Goal: Check status: Check status

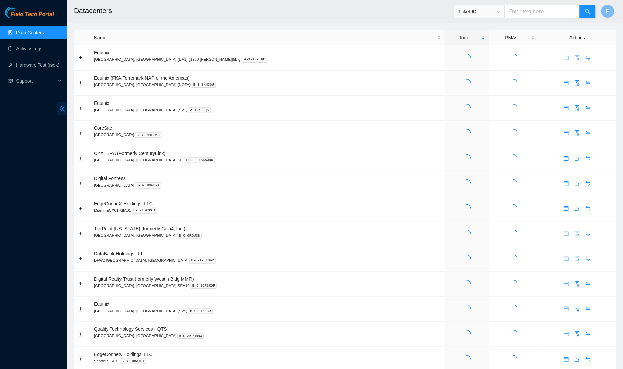
click at [62, 111] on icon "double-left" at bounding box center [62, 109] width 5 height 6
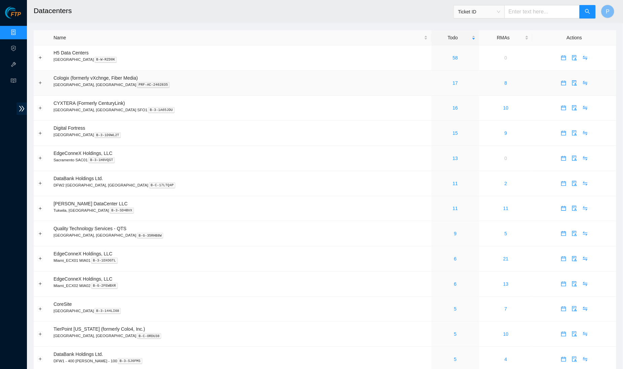
click at [310, 75] on td "Cologix (formerly vXchnge, Fiber Media) [GEOGRAPHIC_DATA], [GEOGRAPHIC_DATA] PR…" at bounding box center [240, 83] width 381 height 25
click at [452, 59] on link "58" at bounding box center [454, 57] width 5 height 5
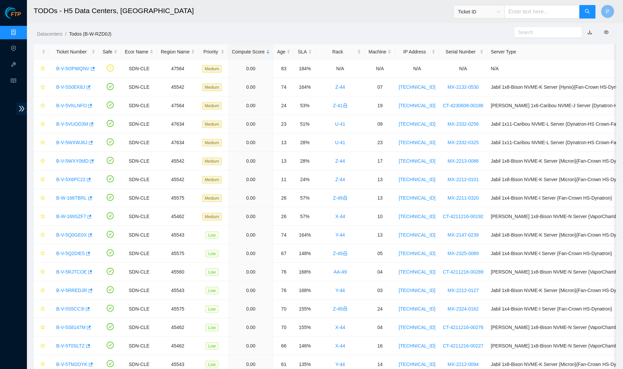
click at [588, 33] on link "button" at bounding box center [589, 32] width 5 height 5
click at [20, 33] on link "Data Centers" at bounding box center [34, 32] width 28 height 5
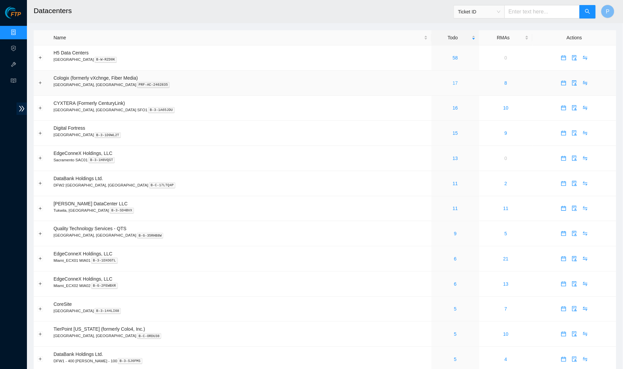
click at [452, 81] on link "17" at bounding box center [454, 82] width 5 height 5
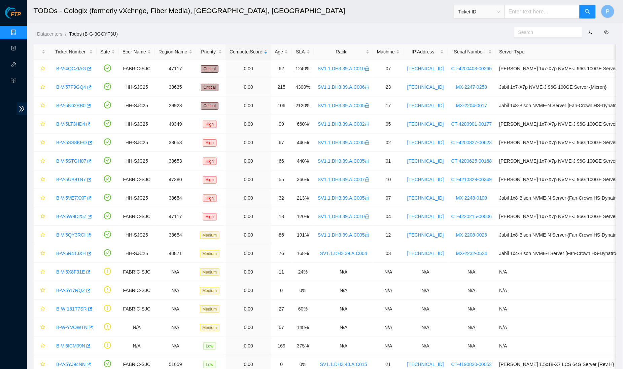
click at [589, 33] on link "button" at bounding box center [589, 32] width 5 height 5
click at [20, 30] on link "Data Centers" at bounding box center [34, 32] width 28 height 5
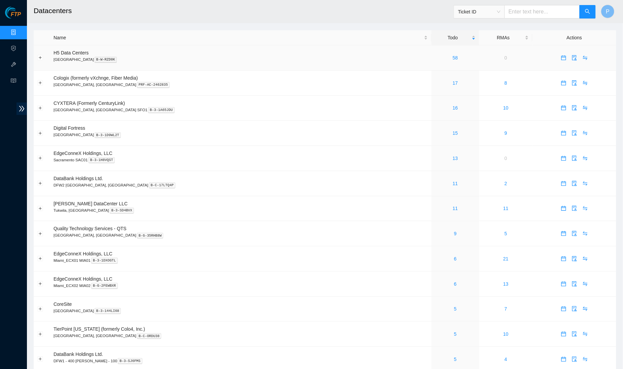
click at [435, 54] on div "58" at bounding box center [455, 57] width 40 height 7
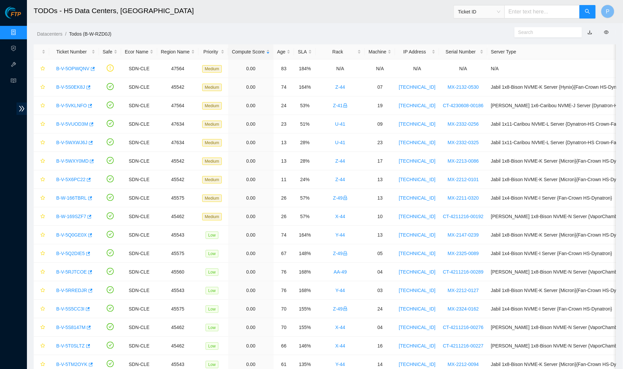
click at [20, 30] on link "Data Centers" at bounding box center [34, 32] width 28 height 5
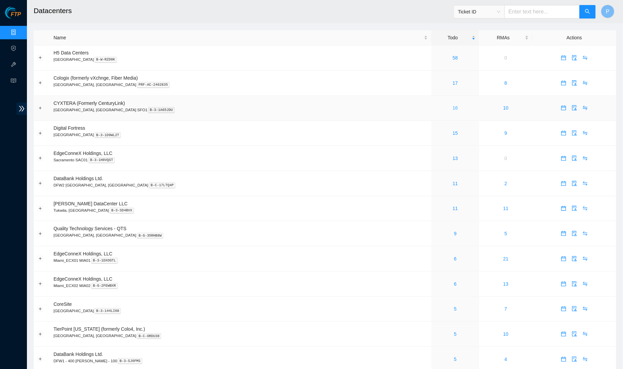
click at [452, 106] on link "16" at bounding box center [454, 107] width 5 height 5
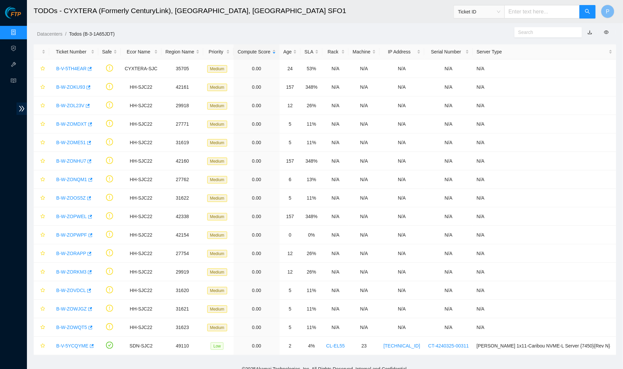
click at [588, 31] on link "button" at bounding box center [589, 32] width 5 height 5
click at [20, 30] on link "Data Centers" at bounding box center [34, 32] width 28 height 5
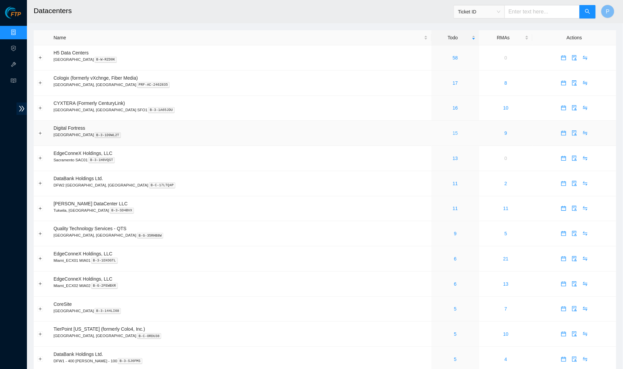
click at [452, 133] on link "15" at bounding box center [454, 132] width 5 height 5
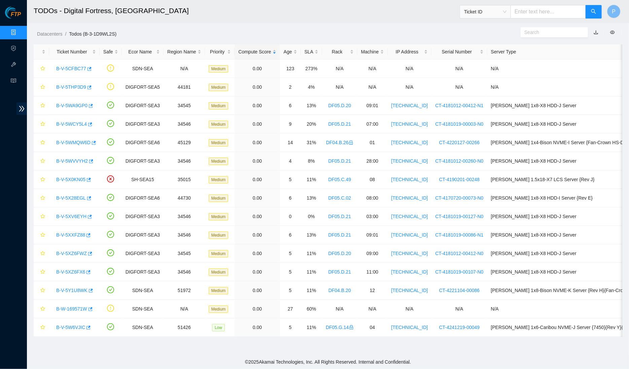
click at [595, 33] on link "button" at bounding box center [595, 32] width 5 height 5
click at [20, 30] on link "Data Centers" at bounding box center [34, 32] width 28 height 5
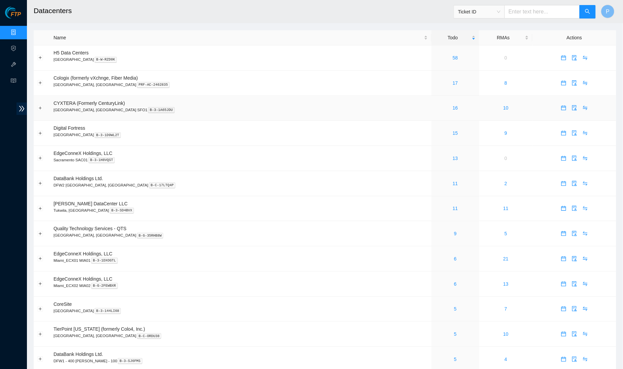
click at [214, 97] on td "CYXTERA (Formerly CenturyLink) [GEOGRAPHIC_DATA], [GEOGRAPHIC_DATA] SFO1 B-3-1A…" at bounding box center [240, 108] width 381 height 25
click at [452, 156] on link "13" at bounding box center [454, 158] width 5 height 5
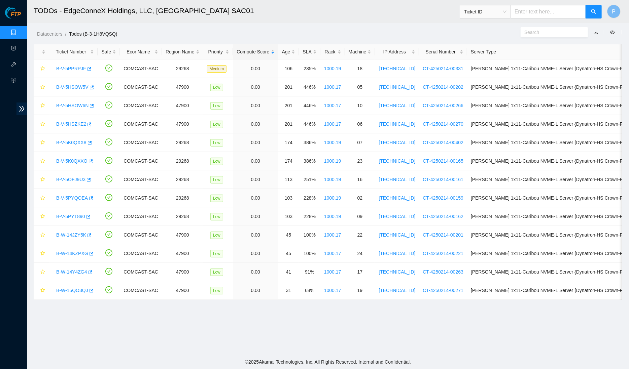
click at [596, 32] on button "button" at bounding box center [595, 32] width 15 height 11
click at [595, 30] on link "button" at bounding box center [595, 32] width 5 height 5
click at [20, 30] on link "Data Centers" at bounding box center [34, 32] width 28 height 5
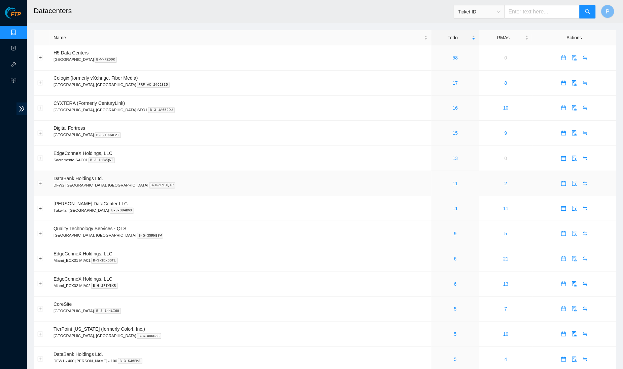
click at [452, 181] on link "11" at bounding box center [454, 183] width 5 height 5
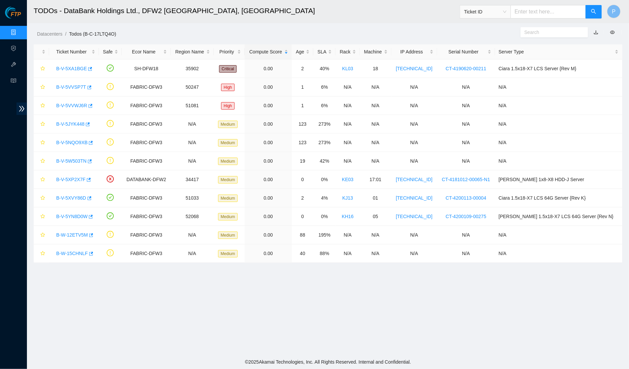
click at [595, 33] on link "button" at bounding box center [595, 32] width 5 height 5
click at [20, 33] on link "Data Centers" at bounding box center [34, 32] width 28 height 5
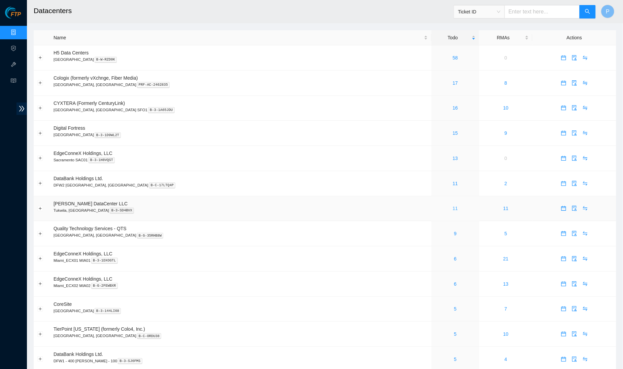
click at [452, 206] on link "11" at bounding box center [454, 208] width 5 height 5
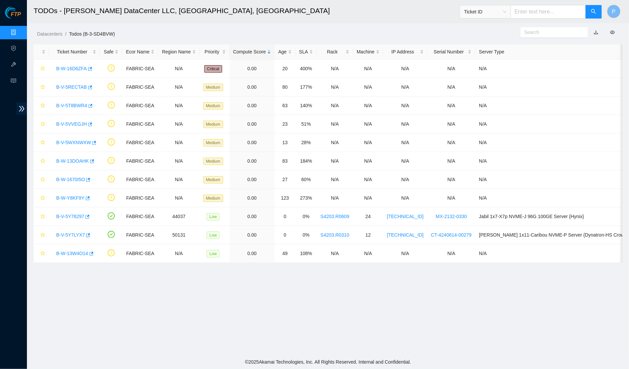
click at [596, 33] on link "button" at bounding box center [595, 32] width 5 height 5
click at [20, 32] on link "Data Centers" at bounding box center [34, 32] width 28 height 5
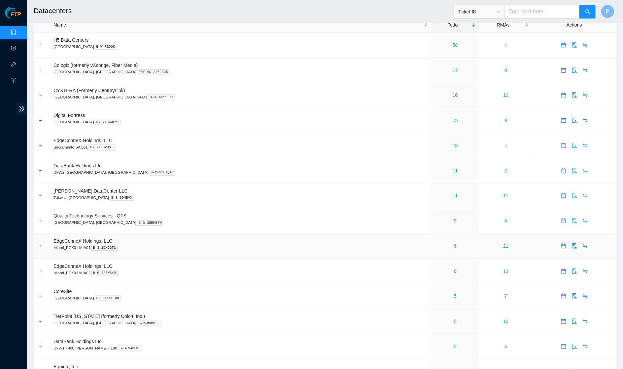
scroll to position [19, 0]
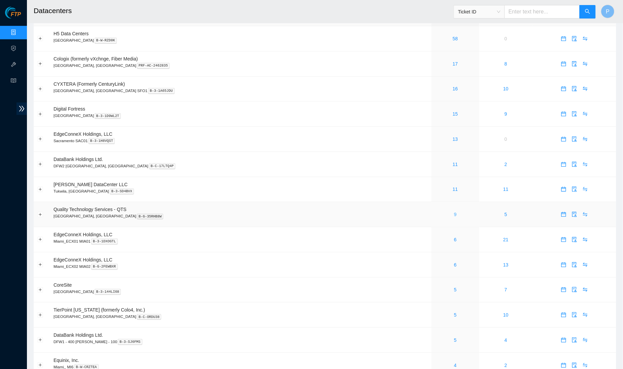
click at [454, 212] on link "9" at bounding box center [455, 214] width 3 height 5
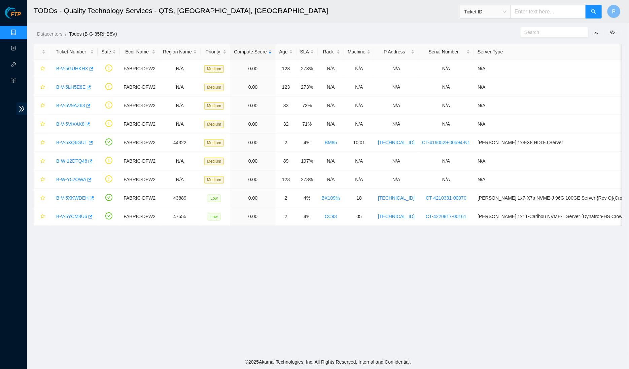
click at [598, 32] on link "button" at bounding box center [595, 32] width 5 height 5
click at [20, 30] on link "Data Centers" at bounding box center [34, 32] width 28 height 5
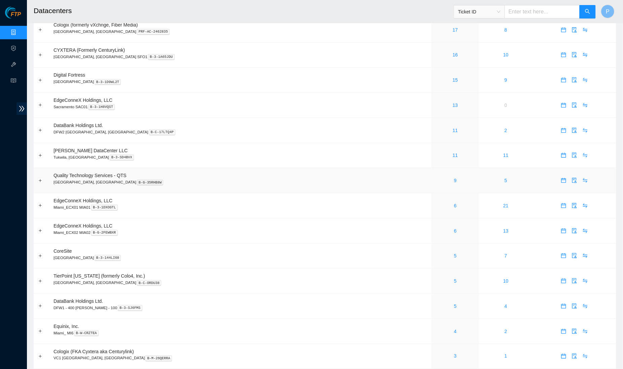
scroll to position [54, 0]
click at [454, 202] on link "6" at bounding box center [455, 204] width 3 height 5
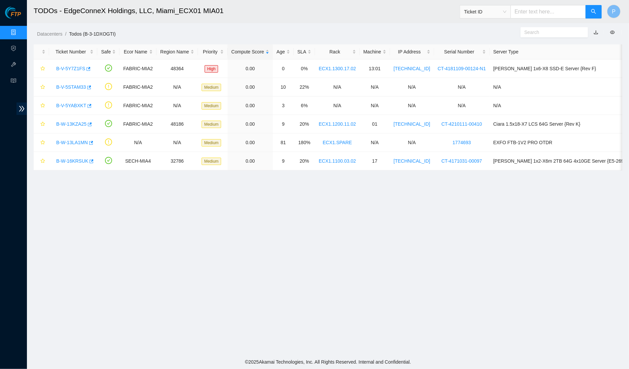
click at [594, 32] on link "button" at bounding box center [595, 32] width 5 height 5
click at [20, 35] on link "Data Centers" at bounding box center [34, 32] width 28 height 5
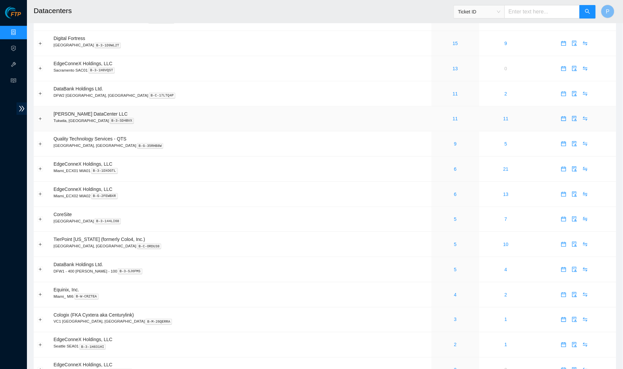
scroll to position [91, 0]
click at [454, 165] on link "6" at bounding box center [455, 167] width 3 height 5
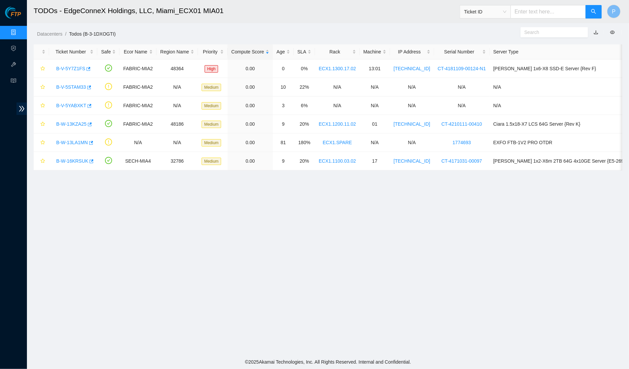
click at [20, 31] on link "Data Centers" at bounding box center [34, 32] width 28 height 5
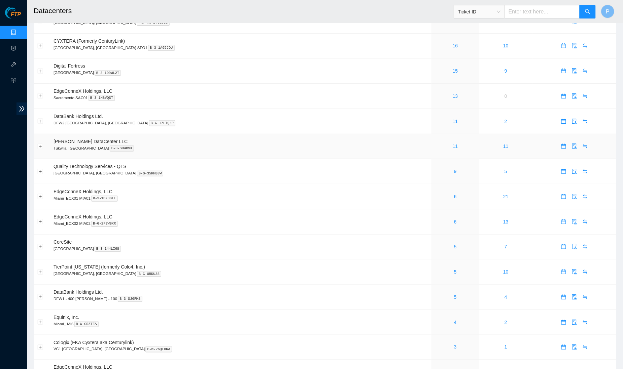
scroll to position [71, 0]
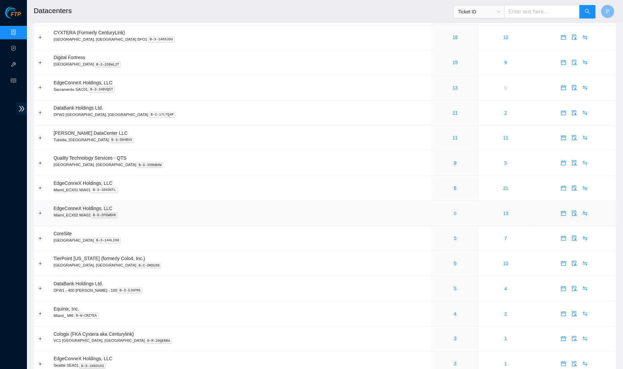
click at [454, 211] on link "6" at bounding box center [455, 213] width 3 height 5
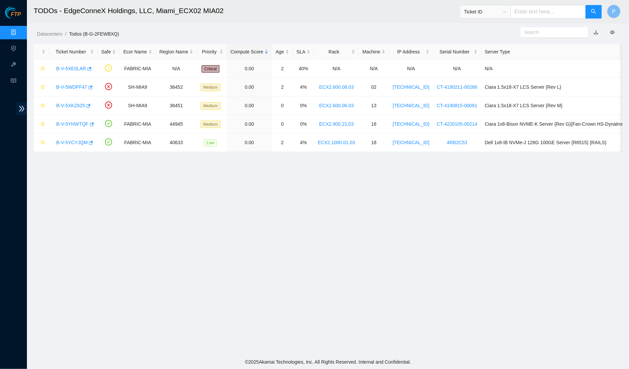
click at [596, 31] on link "button" at bounding box center [595, 32] width 5 height 5
click at [20, 33] on link "Data Centers" at bounding box center [34, 32] width 28 height 5
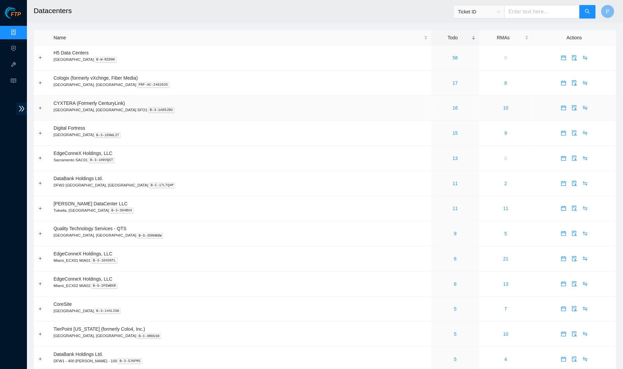
click at [302, 118] on td "CYXTERA (Formerly CenturyLink) [GEOGRAPHIC_DATA], [GEOGRAPHIC_DATA] SFO1 B-3-1A…" at bounding box center [240, 108] width 381 height 25
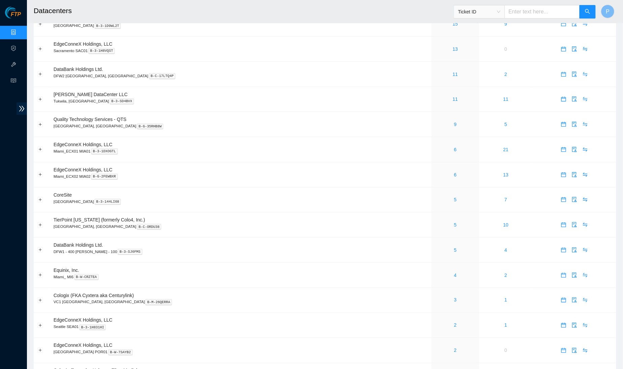
scroll to position [113, 0]
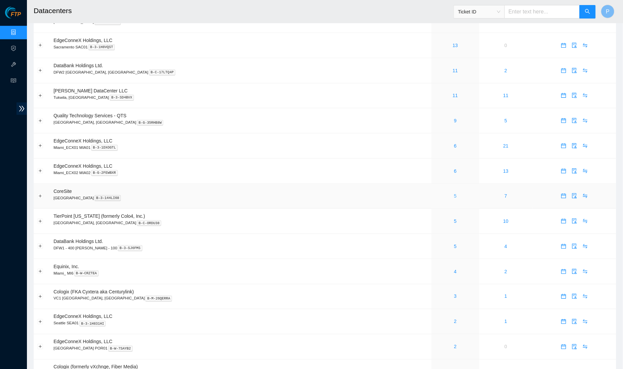
click at [454, 193] on link "5" at bounding box center [455, 195] width 3 height 5
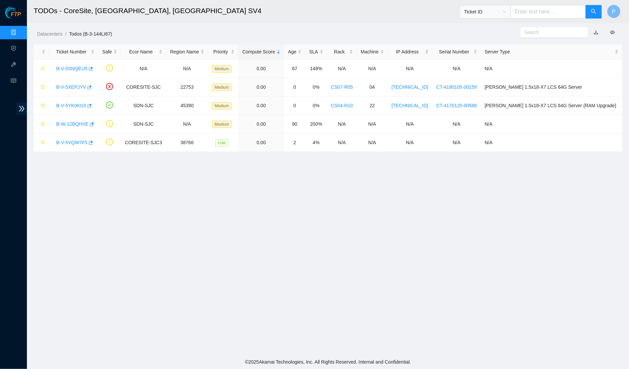
click at [597, 33] on link "button" at bounding box center [595, 32] width 5 height 5
click at [20, 32] on link "Data Centers" at bounding box center [34, 32] width 28 height 5
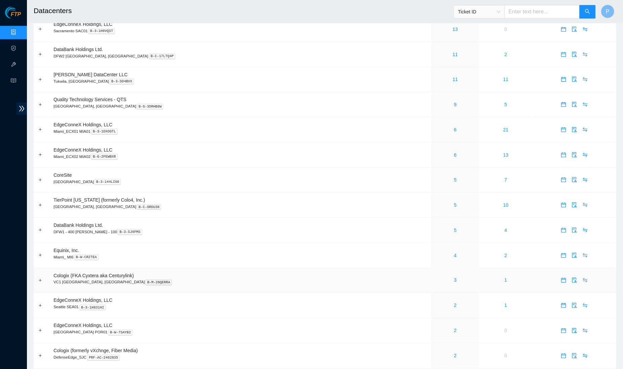
scroll to position [140, 0]
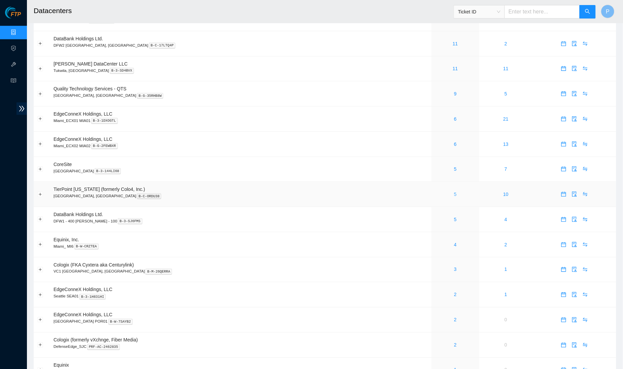
click at [454, 192] on link "5" at bounding box center [455, 194] width 3 height 5
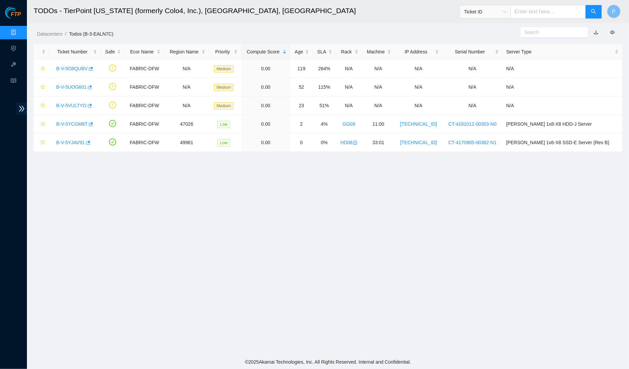
click at [595, 31] on link "button" at bounding box center [595, 32] width 5 height 5
click at [20, 32] on link "Data Centers" at bounding box center [34, 32] width 28 height 5
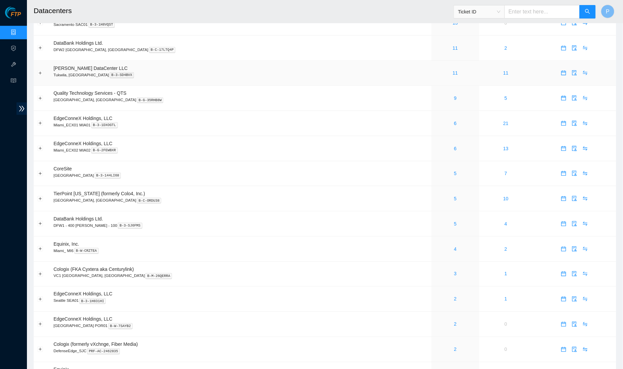
scroll to position [159, 0]
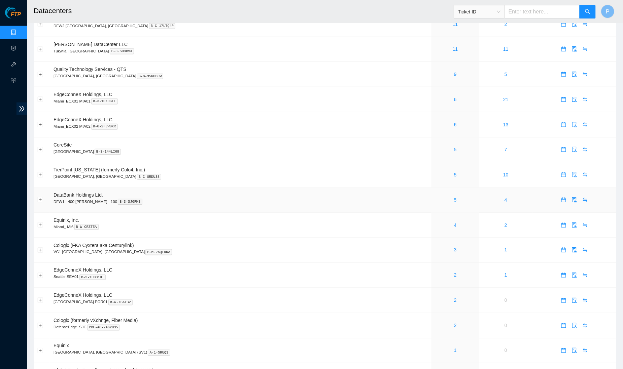
click at [454, 197] on link "5" at bounding box center [455, 199] width 3 height 5
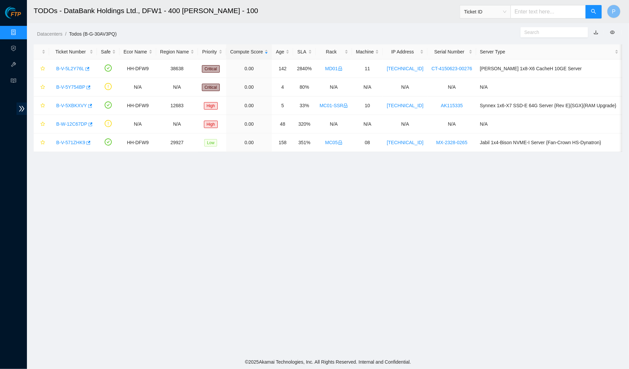
click at [595, 32] on link "button" at bounding box center [595, 32] width 5 height 5
click at [4, 25] on ul "Data Centers Activity Logs Hardware Test (isok) Support" at bounding box center [13, 57] width 27 height 65
click at [20, 30] on link "Data Centers" at bounding box center [34, 32] width 28 height 5
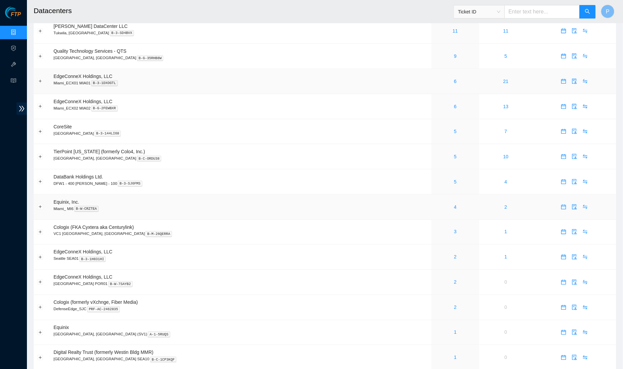
scroll to position [183, 0]
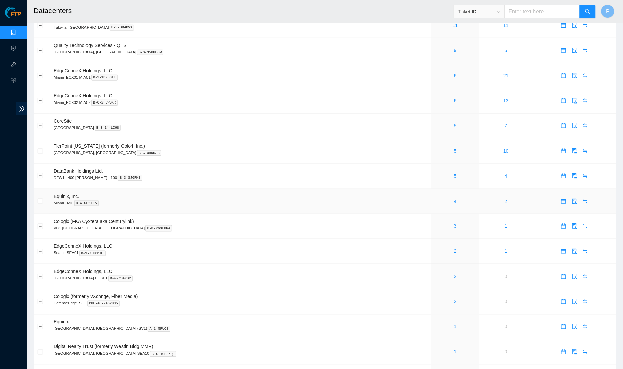
click at [431, 201] on td "4" at bounding box center [455, 201] width 48 height 25
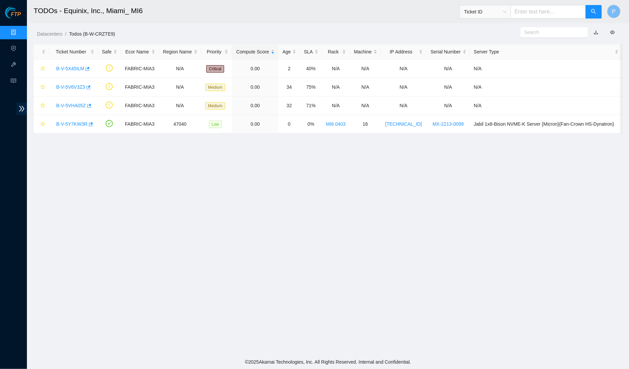
click at [595, 30] on link "button" at bounding box center [595, 32] width 5 height 5
click at [20, 30] on link "Data Centers" at bounding box center [34, 32] width 28 height 5
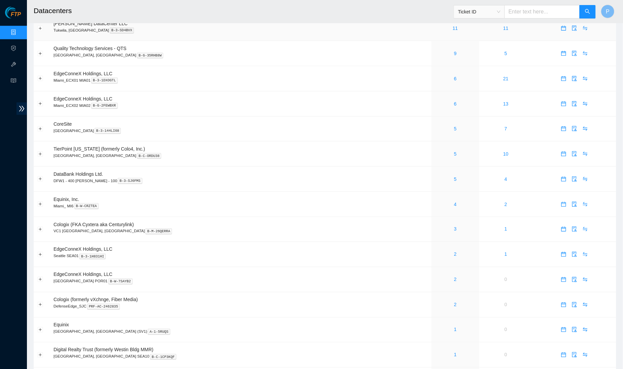
scroll to position [181, 0]
click at [454, 226] on link "3" at bounding box center [455, 228] width 3 height 5
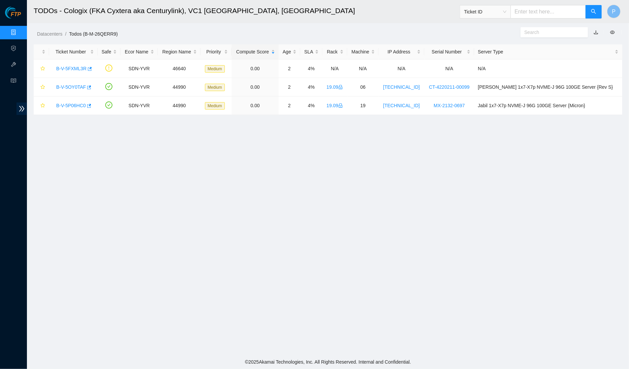
click at [596, 32] on link "button" at bounding box center [595, 32] width 5 height 5
click at [20, 30] on link "Data Centers" at bounding box center [34, 32] width 28 height 5
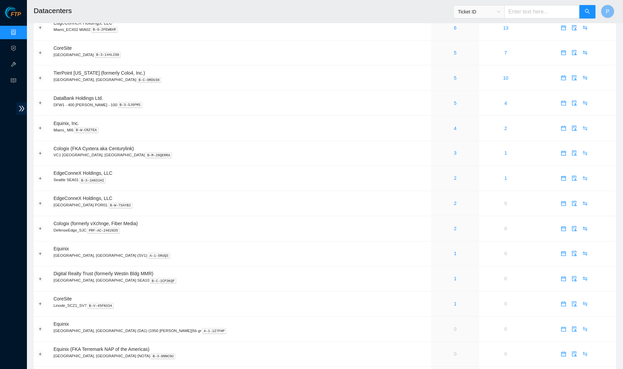
scroll to position [278, 0]
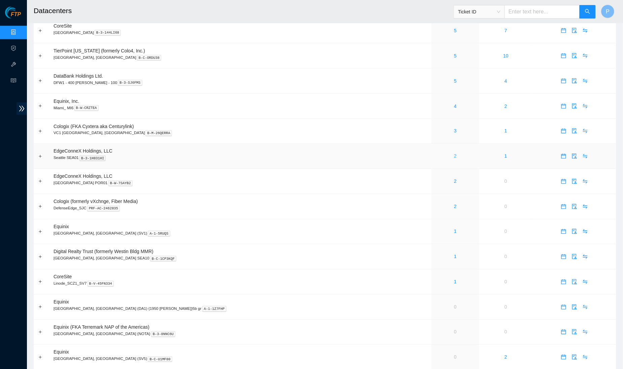
click at [454, 154] on link "2" at bounding box center [455, 156] width 3 height 5
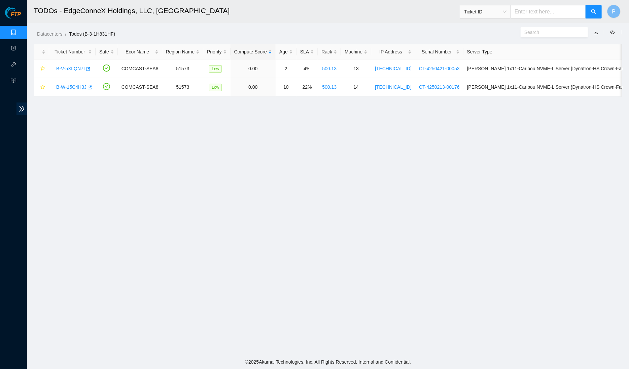
click at [597, 32] on link "button" at bounding box center [595, 32] width 5 height 5
click at [20, 30] on link "Data Centers" at bounding box center [34, 32] width 28 height 5
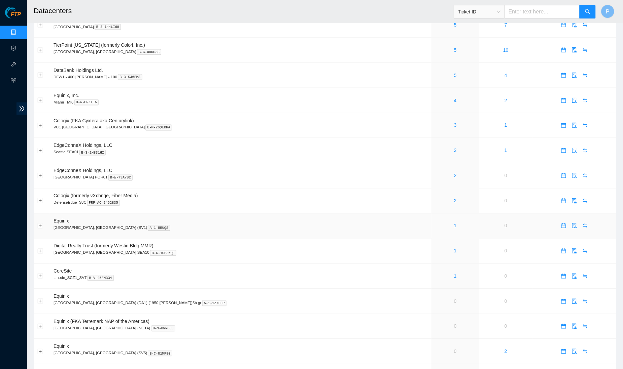
scroll to position [285, 0]
click at [303, 164] on td "EdgeConneX Holdings, LLC [GEOGRAPHIC_DATA] POR01 B-W-7SAYB2" at bounding box center [240, 175] width 381 height 25
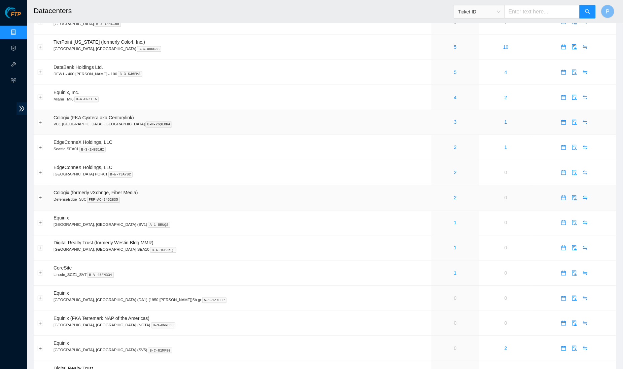
scroll to position [288, 0]
click at [209, 163] on td "EdgeConneX Holdings, LLC [GEOGRAPHIC_DATA] POR01 B-W-7SAYB2" at bounding box center [240, 172] width 381 height 25
click at [454, 169] on link "2" at bounding box center [455, 171] width 3 height 5
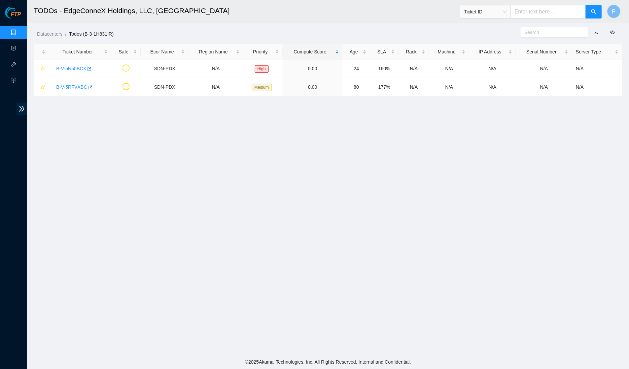
click at [596, 32] on link "button" at bounding box center [595, 32] width 5 height 5
click at [20, 30] on link "Data Centers" at bounding box center [34, 32] width 28 height 5
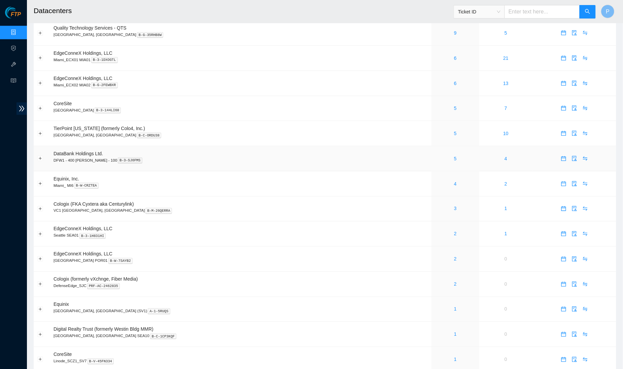
scroll to position [363, 0]
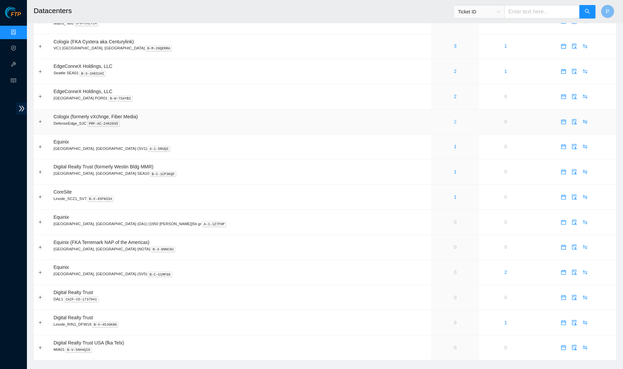
click at [454, 119] on link "2" at bounding box center [455, 121] width 3 height 5
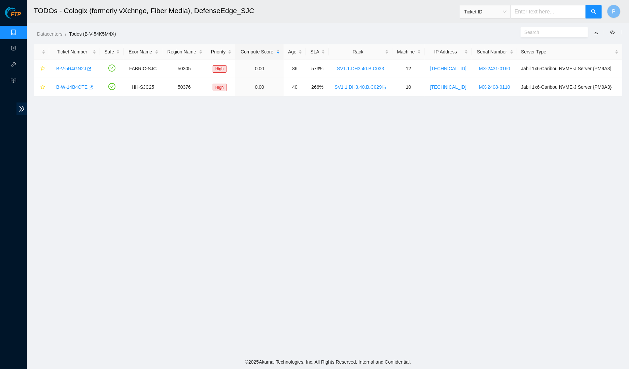
click at [596, 32] on link "button" at bounding box center [595, 32] width 5 height 5
click at [20, 30] on link "Data Centers" at bounding box center [34, 32] width 28 height 5
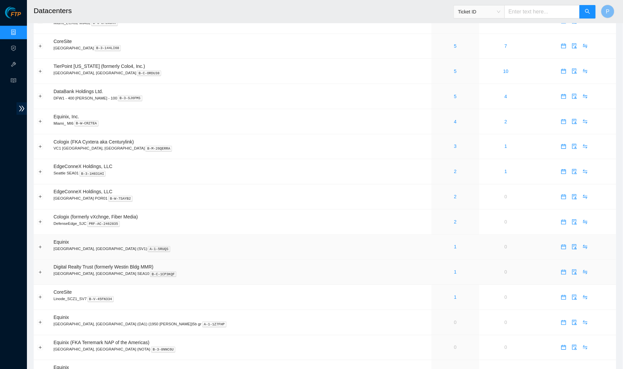
scroll to position [363, 0]
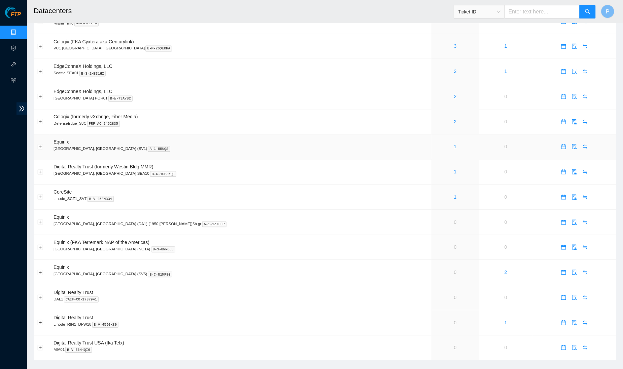
click at [454, 144] on link "1" at bounding box center [455, 146] width 3 height 5
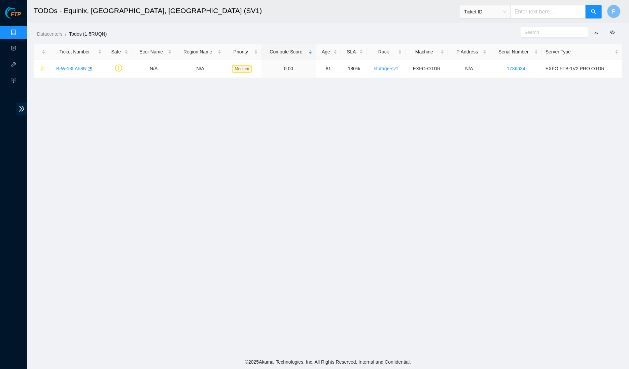
click at [594, 31] on link "button" at bounding box center [595, 32] width 5 height 5
click at [20, 30] on link "Data Centers" at bounding box center [34, 32] width 28 height 5
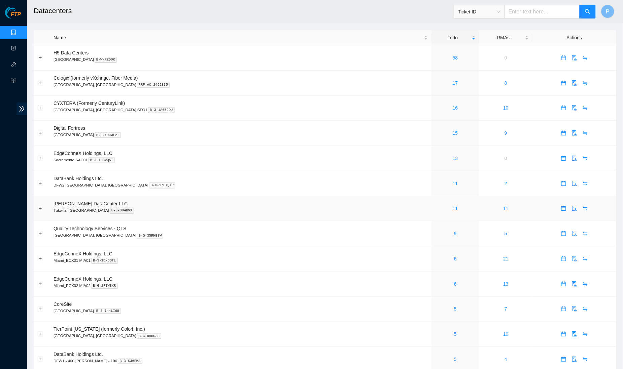
scroll to position [363, 0]
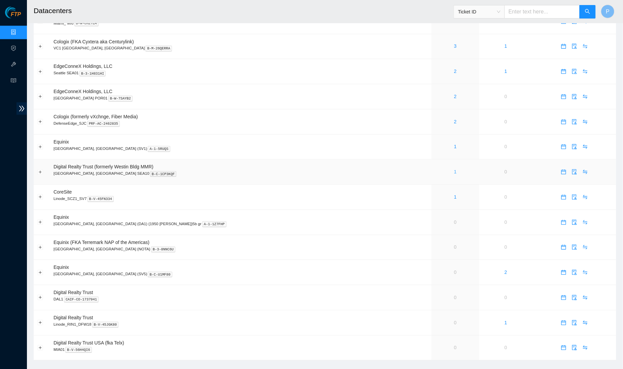
click at [454, 169] on link "1" at bounding box center [455, 171] width 3 height 5
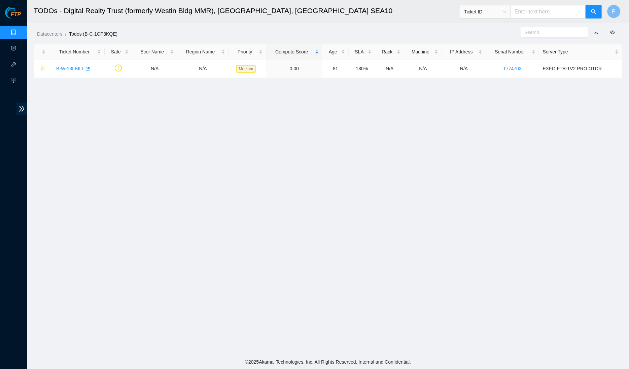
click at [593, 33] on link "button" at bounding box center [595, 32] width 5 height 5
click at [20, 33] on link "Data Centers" at bounding box center [34, 32] width 28 height 5
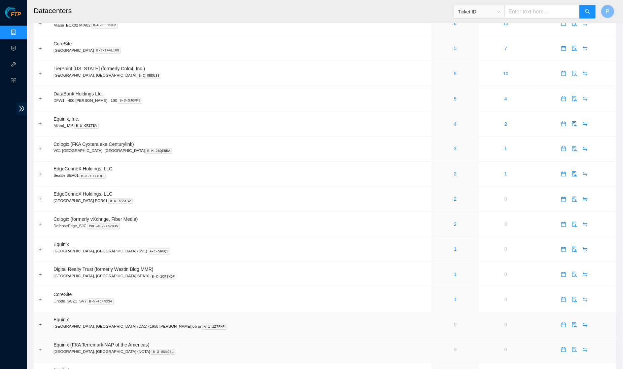
scroll to position [363, 0]
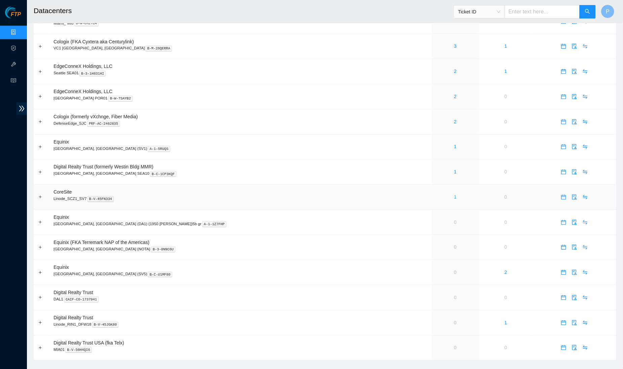
click at [454, 195] on link "1" at bounding box center [455, 197] width 3 height 5
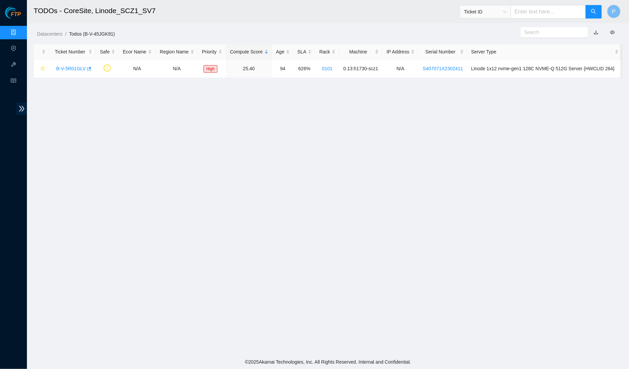
click at [596, 31] on link "button" at bounding box center [595, 32] width 5 height 5
click at [20, 30] on link "Data Centers" at bounding box center [34, 32] width 28 height 5
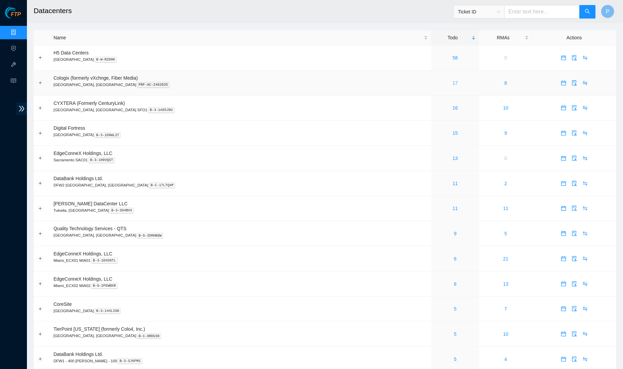
click at [452, 84] on link "17" at bounding box center [454, 82] width 5 height 5
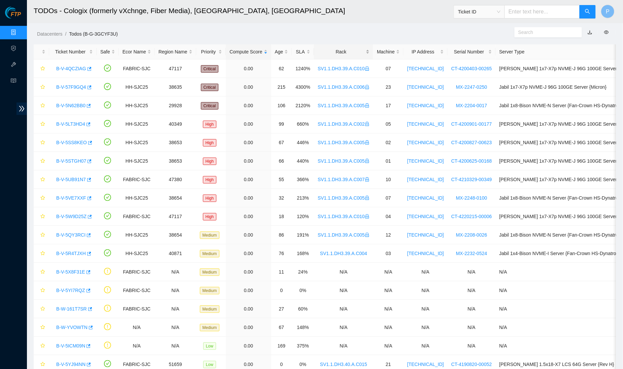
click at [362, 55] on div "Rack" at bounding box center [343, 51] width 52 height 7
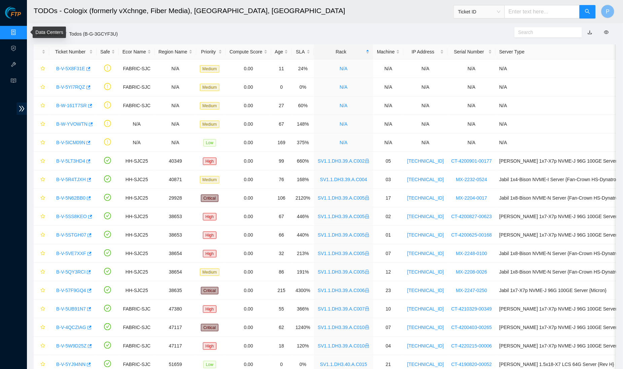
click at [20, 32] on link "Data Centers" at bounding box center [34, 32] width 28 height 5
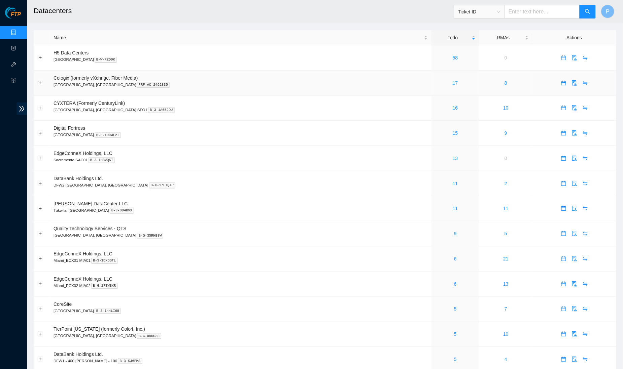
click at [452, 82] on link "17" at bounding box center [454, 82] width 5 height 5
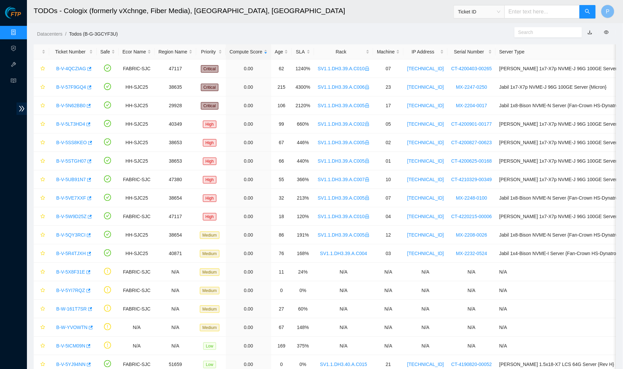
click at [20, 30] on link "Data Centers" at bounding box center [34, 32] width 28 height 5
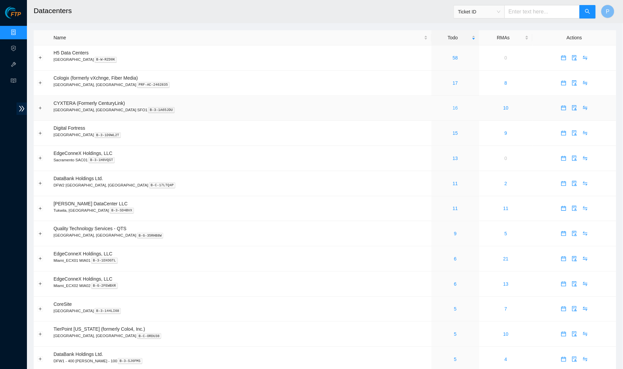
click at [452, 105] on link "16" at bounding box center [454, 107] width 5 height 5
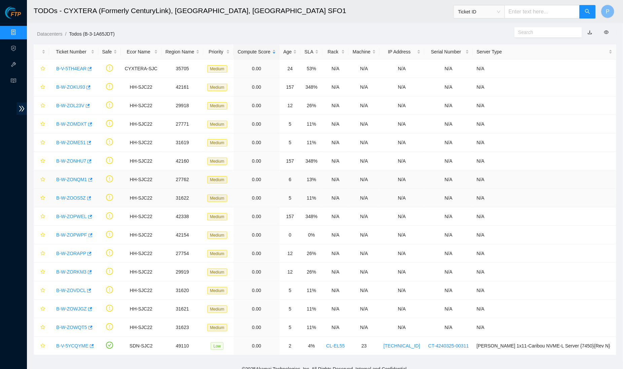
scroll to position [7, 0]
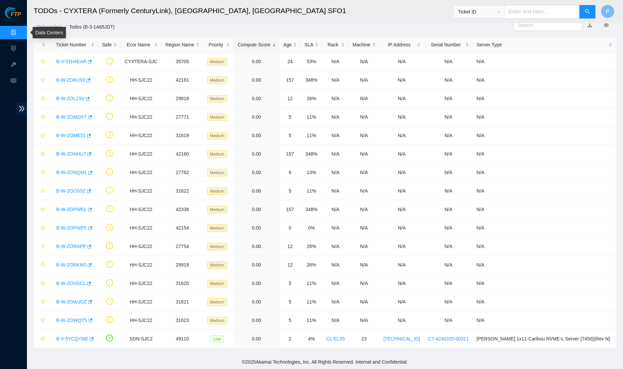
click at [20, 32] on link "Data Centers" at bounding box center [34, 32] width 28 height 5
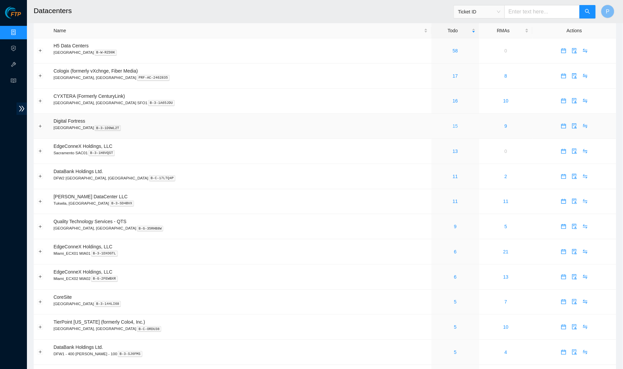
click at [452, 123] on link "15" at bounding box center [454, 125] width 5 height 5
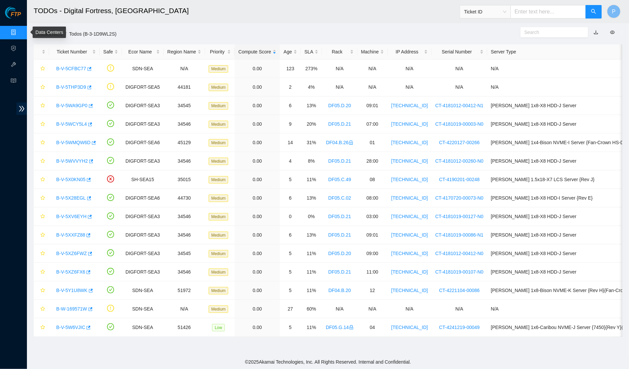
click at [20, 34] on link "Data Centers" at bounding box center [34, 32] width 28 height 5
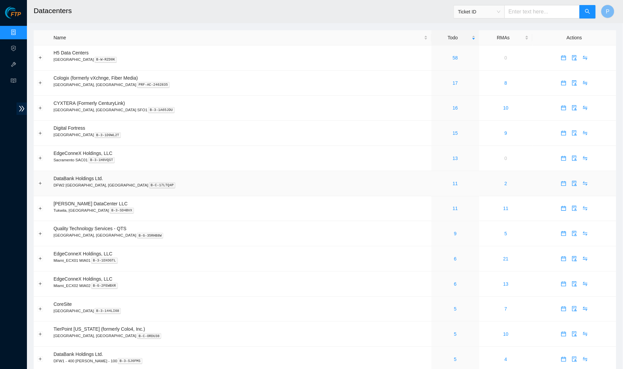
click at [201, 192] on td "DataBank Holdings Ltd. DFW2 [GEOGRAPHIC_DATA], [GEOGRAPHIC_DATA] B-C-17LTQ4P" at bounding box center [240, 183] width 381 height 25
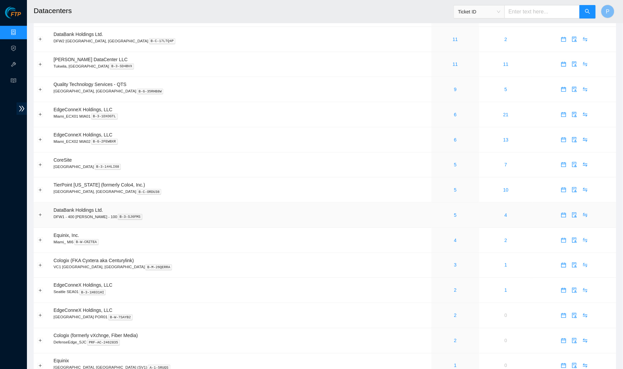
scroll to position [121, 0]
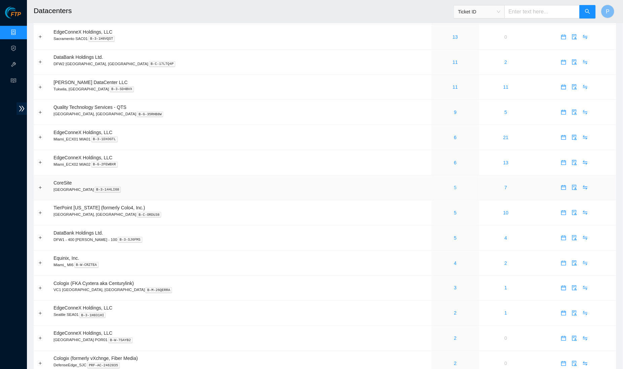
click at [454, 185] on link "5" at bounding box center [455, 187] width 3 height 5
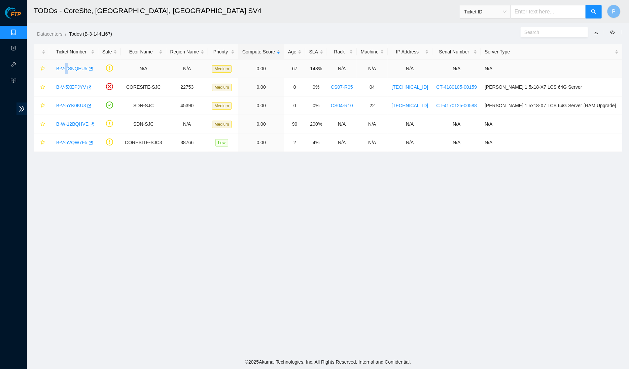
click at [69, 66] on div "B-V-5SNQEU5" at bounding box center [74, 68] width 42 height 11
click at [69, 67] on link "B-V-5SNQEU5" at bounding box center [71, 68] width 31 height 5
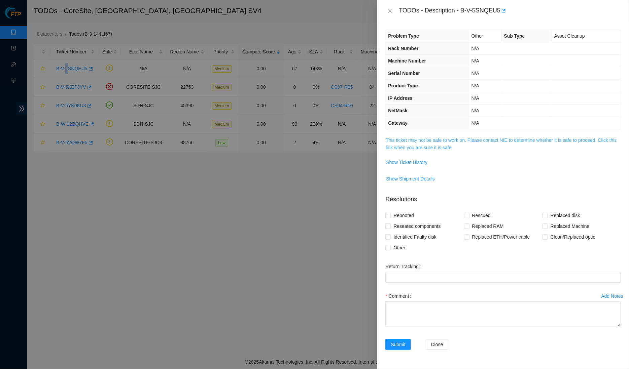
click at [458, 146] on link "This ticket may not be safe to work on. Please contact NIE to determine whether…" at bounding box center [500, 144] width 231 height 13
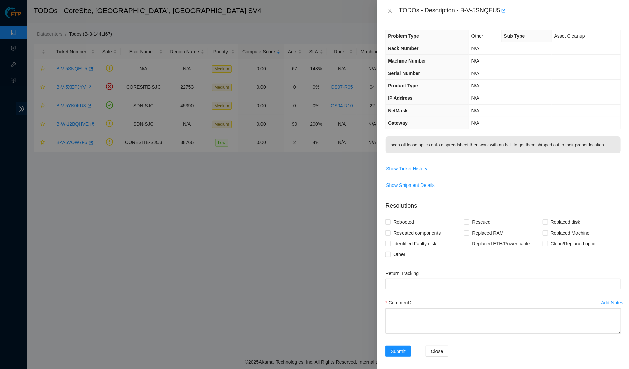
click at [396, 11] on div "TODOs - Description - B-V-5SNQEU5" at bounding box center [502, 10] width 235 height 11
click at [389, 11] on icon "close" at bounding box center [390, 11] width 4 height 4
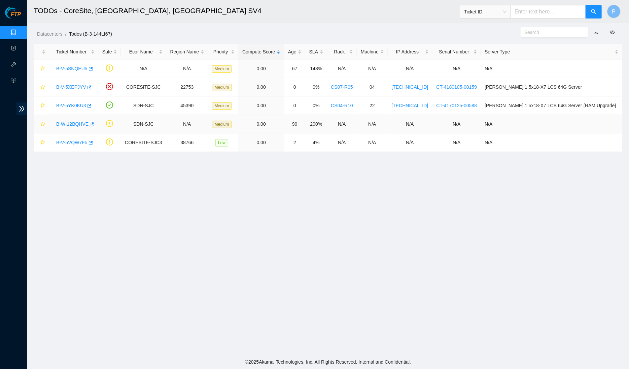
click at [73, 122] on link "B-W-12BQHVE" at bounding box center [72, 123] width 32 height 5
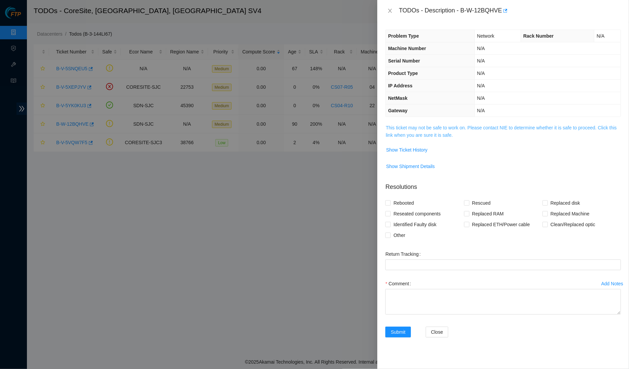
click at [482, 127] on link "This ticket may not be safe to work on. Please contact NIE to determine whether…" at bounding box center [500, 131] width 231 height 13
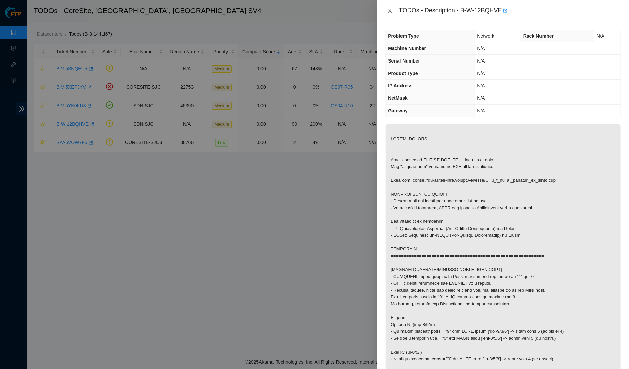
click at [389, 11] on icon "close" at bounding box center [390, 11] width 4 height 4
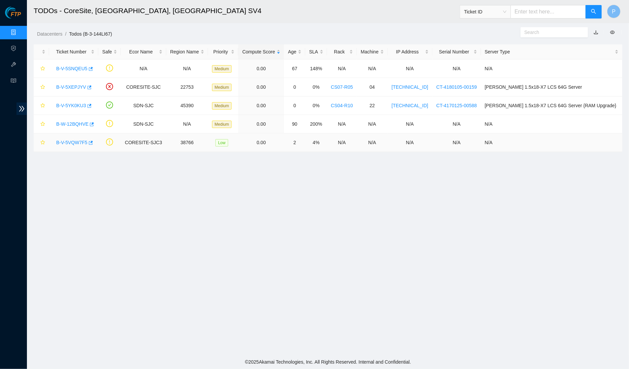
click at [62, 140] on link "B-V-5VQW7F5" at bounding box center [71, 142] width 31 height 5
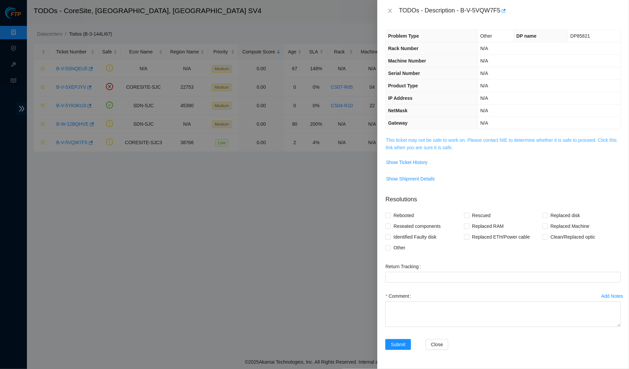
click at [434, 142] on link "This ticket may not be safe to work on. Please contact NIE to determine whether…" at bounding box center [500, 144] width 231 height 13
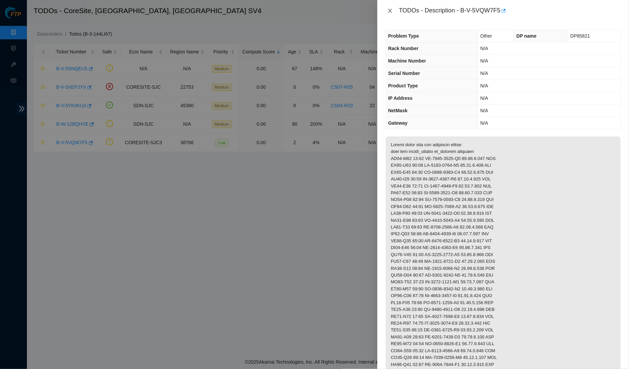
click at [388, 8] on icon "close" at bounding box center [389, 10] width 5 height 5
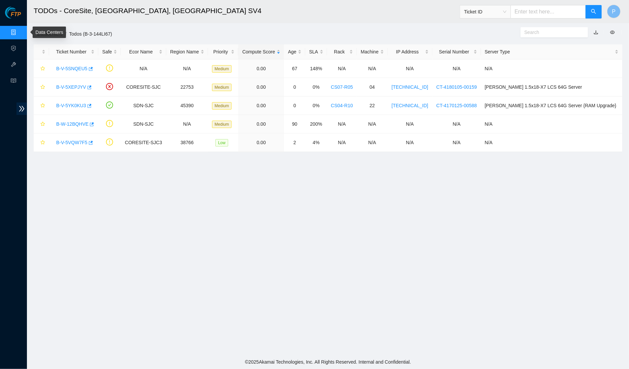
click at [20, 30] on link "Data Centers" at bounding box center [34, 32] width 28 height 5
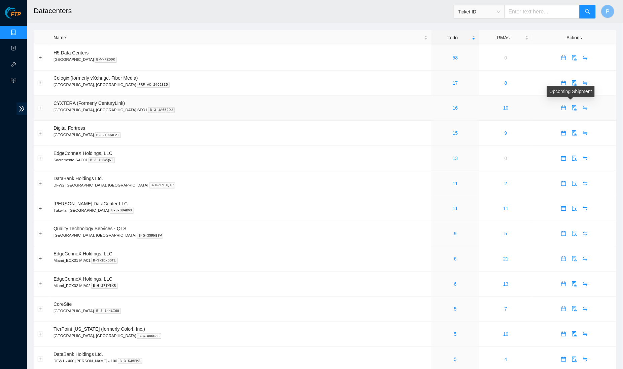
click at [582, 107] on icon "swap" at bounding box center [584, 107] width 5 height 5
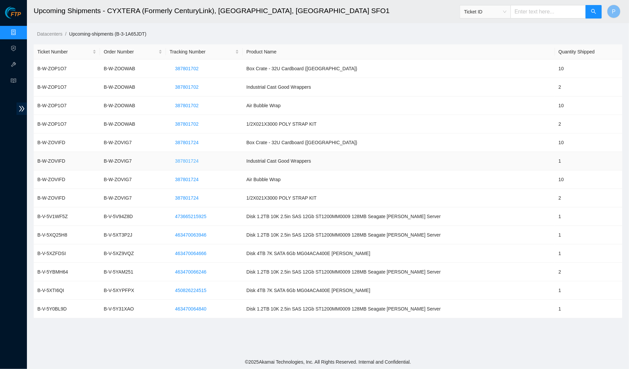
click at [195, 160] on span "387801724" at bounding box center [187, 160] width 24 height 7
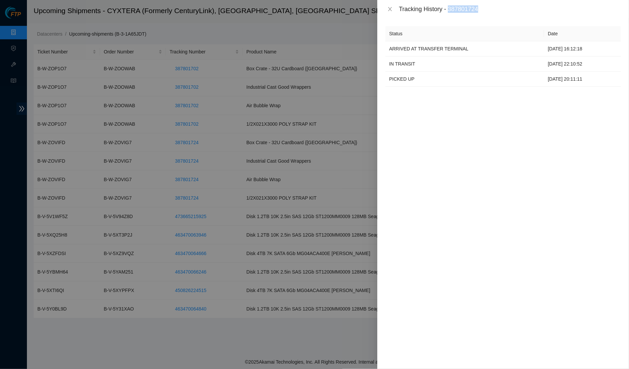
drag, startPoint x: 451, startPoint y: 9, endPoint x: 486, endPoint y: 9, distance: 34.3
click at [487, 9] on div "Tracking History - 387801724" at bounding box center [510, 8] width 222 height 7
copy div "387801724"
click at [387, 10] on icon "close" at bounding box center [389, 8] width 5 height 5
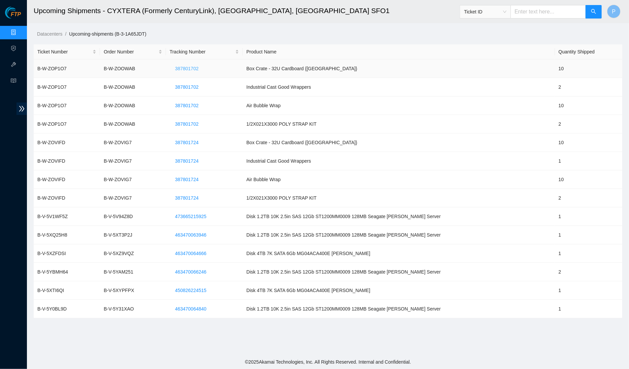
click at [189, 67] on span "387801702" at bounding box center [187, 68] width 24 height 7
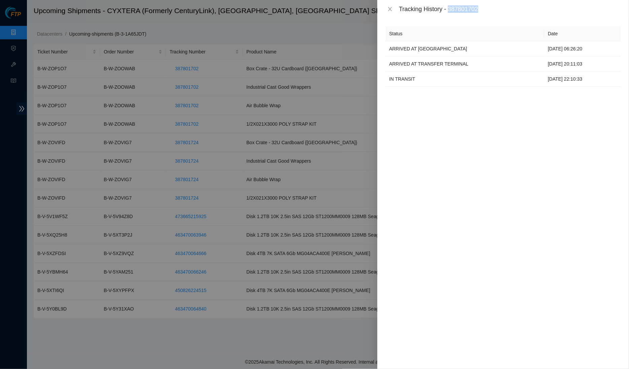
drag, startPoint x: 450, startPoint y: 7, endPoint x: 484, endPoint y: 7, distance: 33.3
click at [484, 7] on div "Tracking History - 387801702" at bounding box center [510, 8] width 222 height 7
copy div "387801702"
click at [387, 8] on icon "close" at bounding box center [389, 8] width 5 height 5
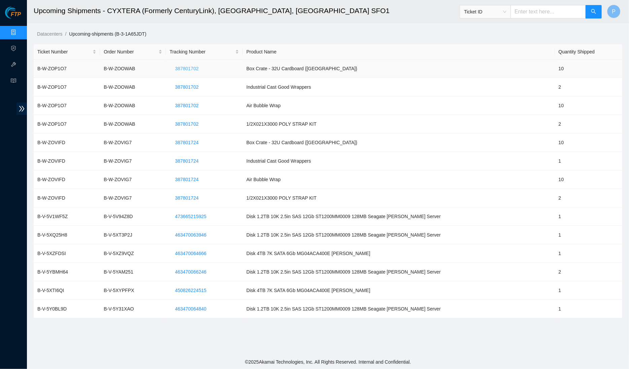
click at [198, 69] on span "387801702" at bounding box center [187, 68] width 24 height 7
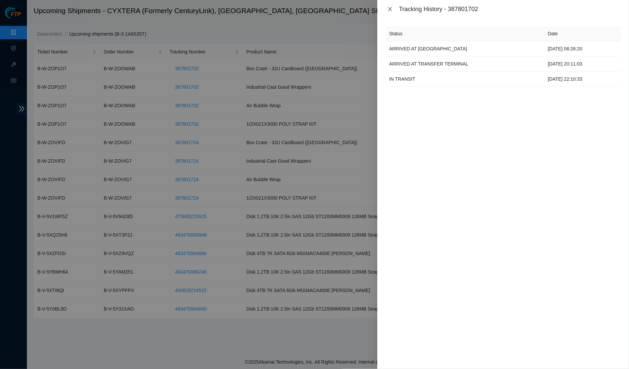
click at [386, 8] on button "Close" at bounding box center [389, 9] width 9 height 6
